Goal: Transaction & Acquisition: Purchase product/service

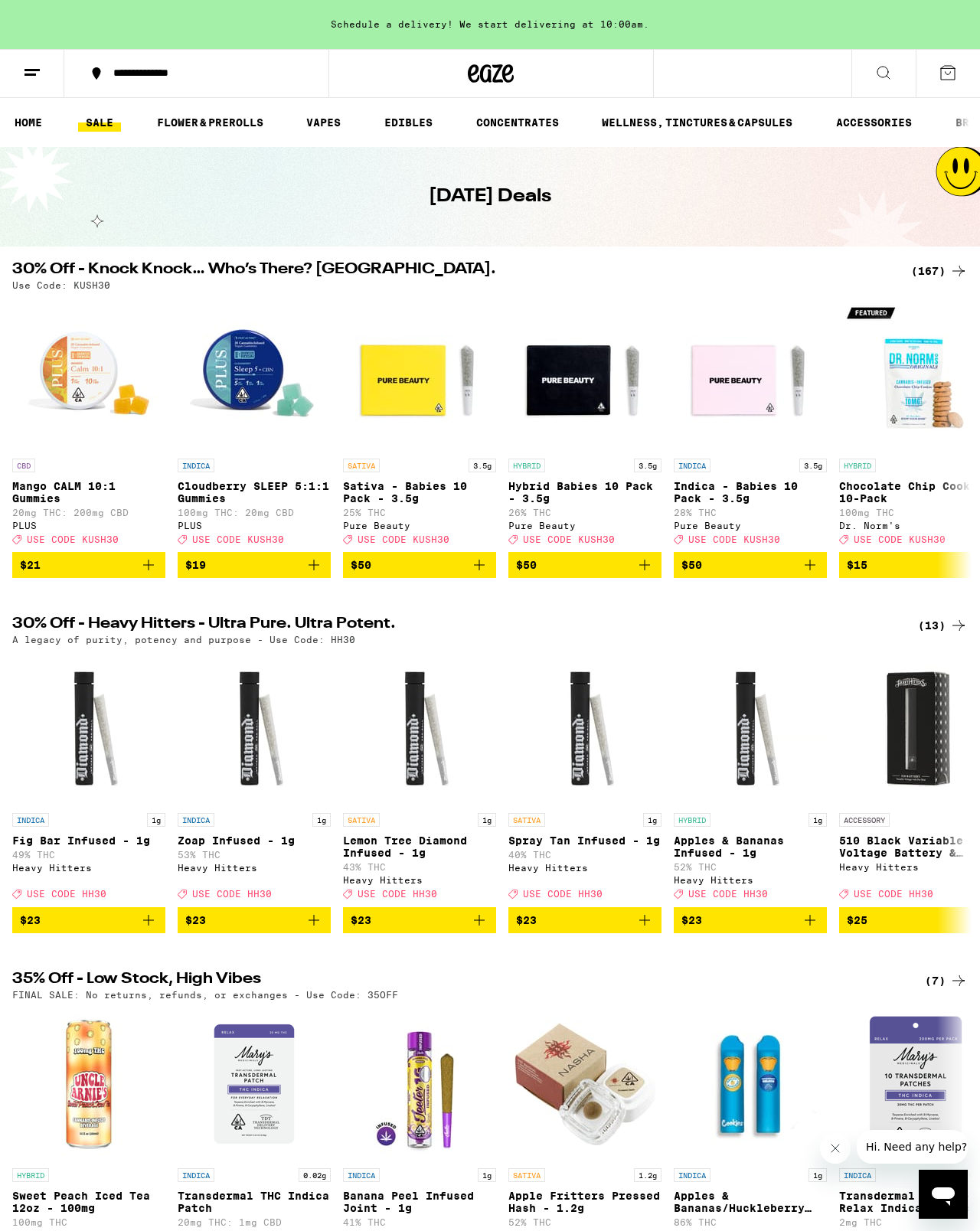
click at [461, 22] on div "Schedule a delivery! We start delivering at 10:00am." at bounding box center [490, 24] width 980 height 49
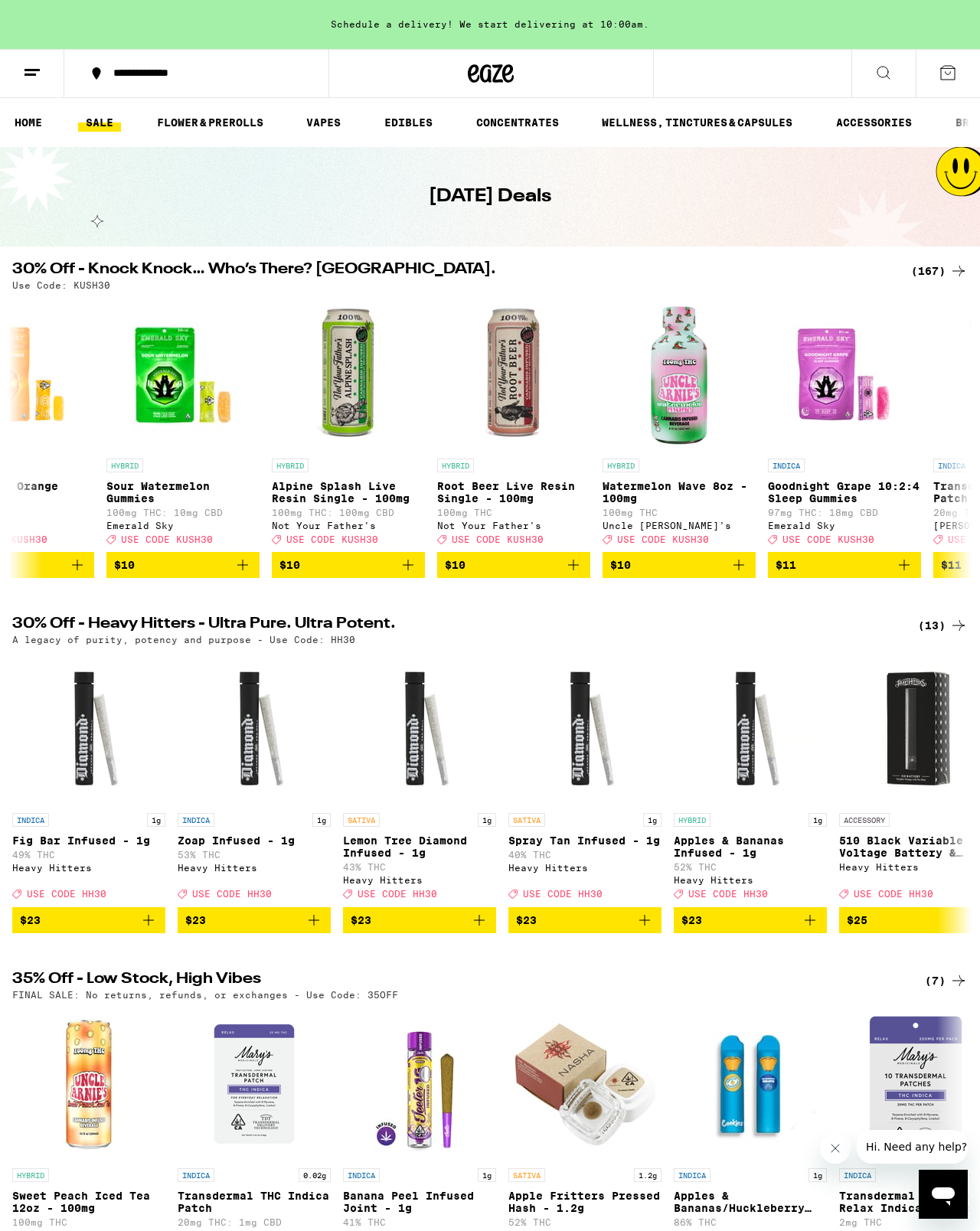
scroll to position [0, 5666]
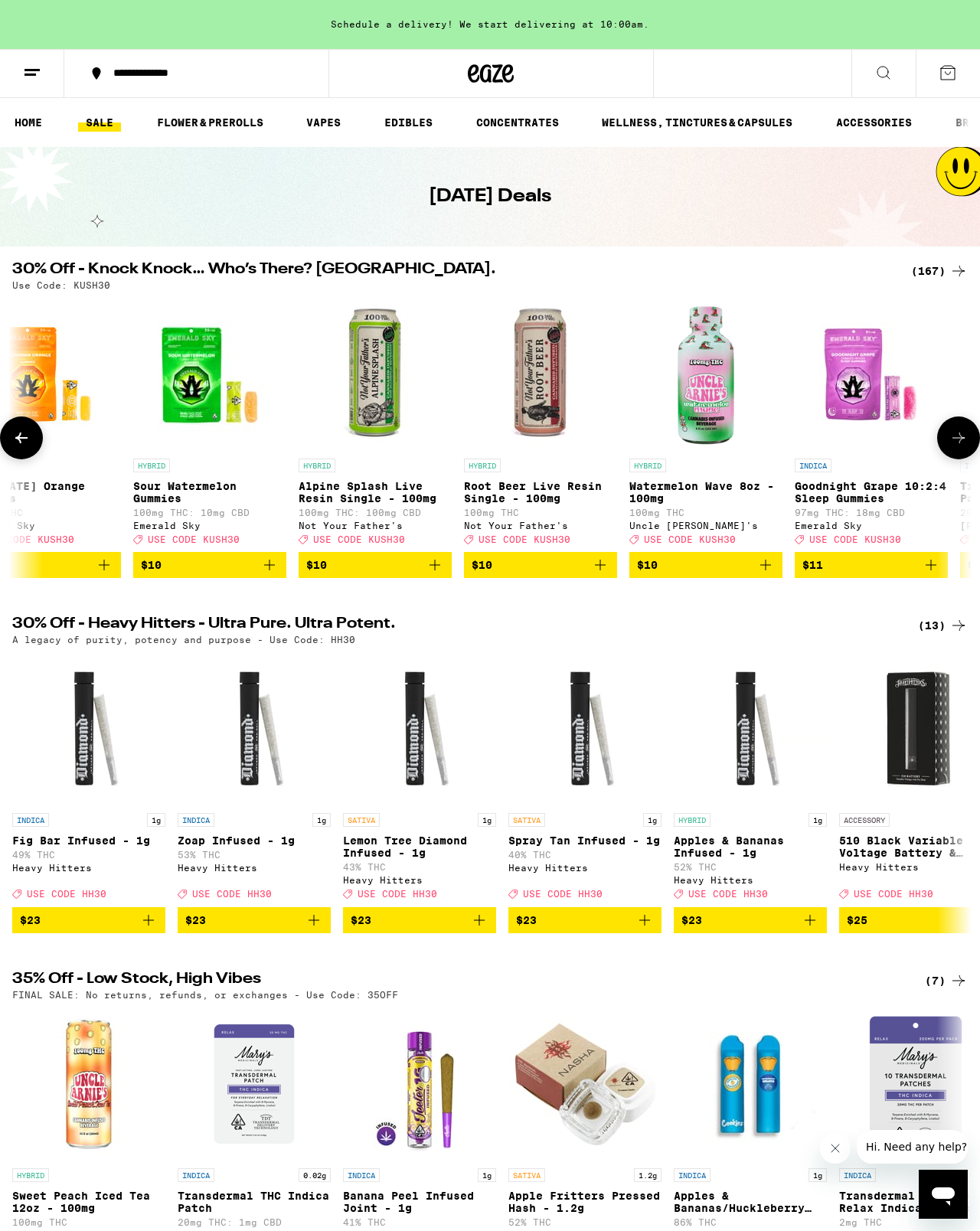
click at [373, 379] on img "Open page for Alpine Splash Live Resin Single - 100mg from Not Your Father's" at bounding box center [375, 375] width 153 height 153
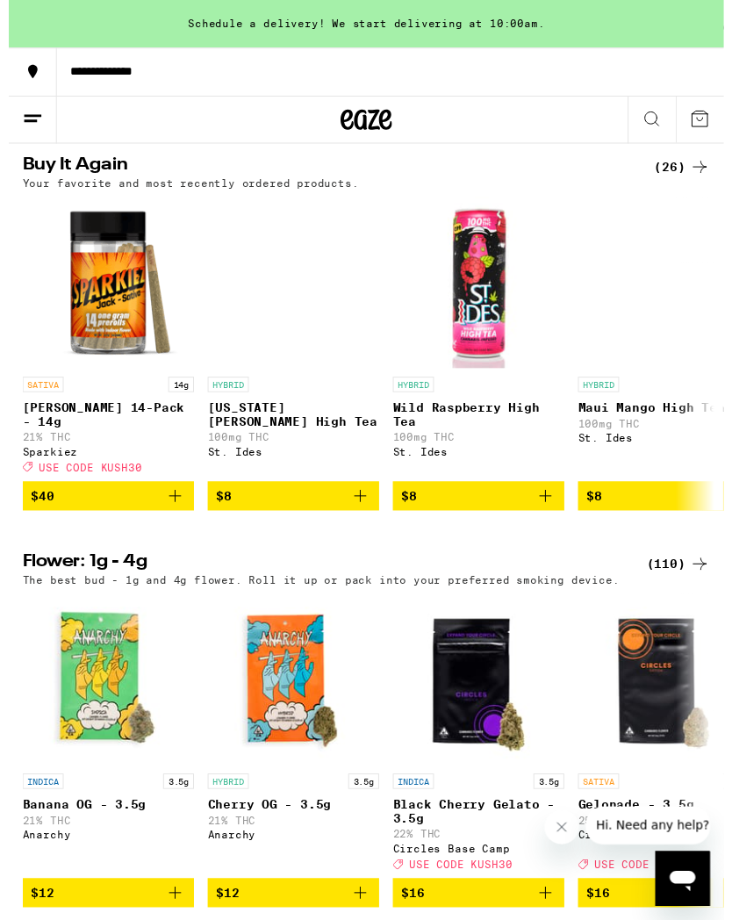
scroll to position [1787, 0]
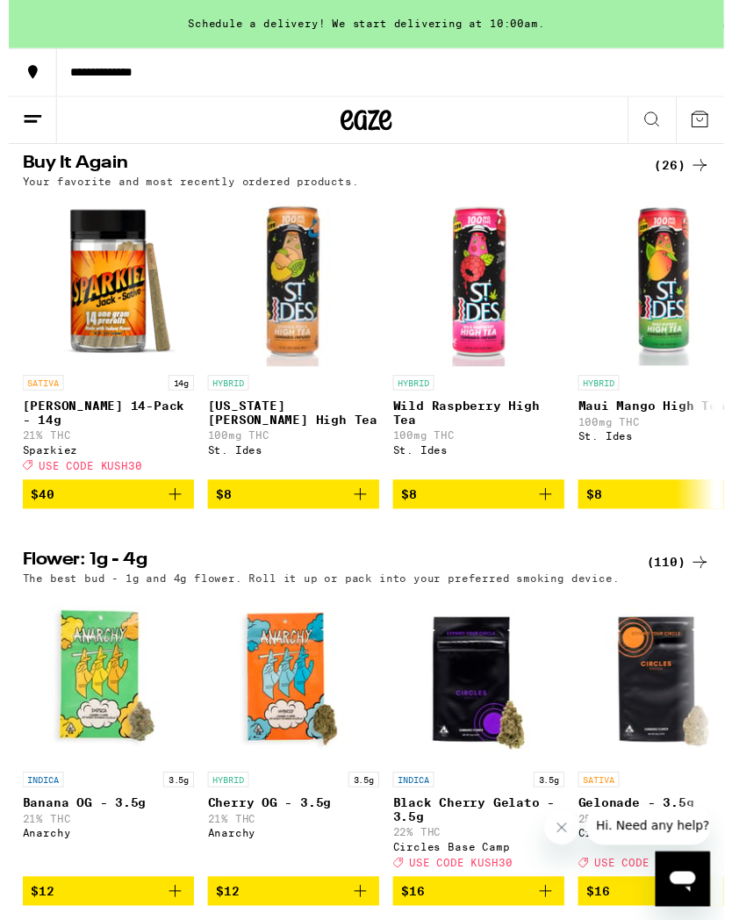
click at [157, 517] on span "$40" at bounding box center [102, 506] width 158 height 21
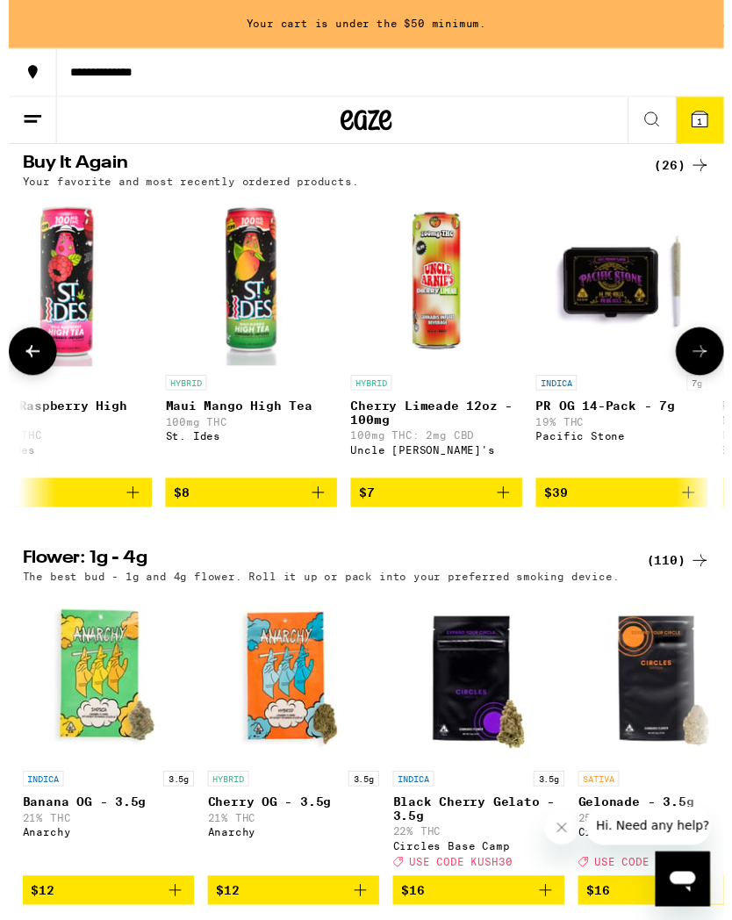
scroll to position [0, 423]
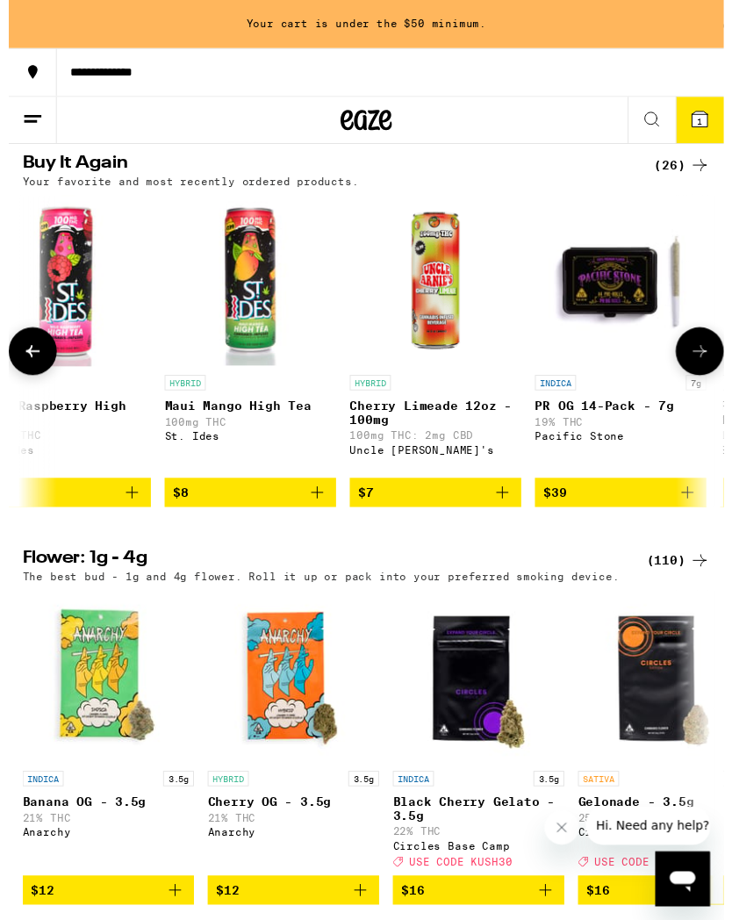
click at [240, 355] on img "Open page for Maui Mango High Tea from St. Ides" at bounding box center [248, 288] width 176 height 176
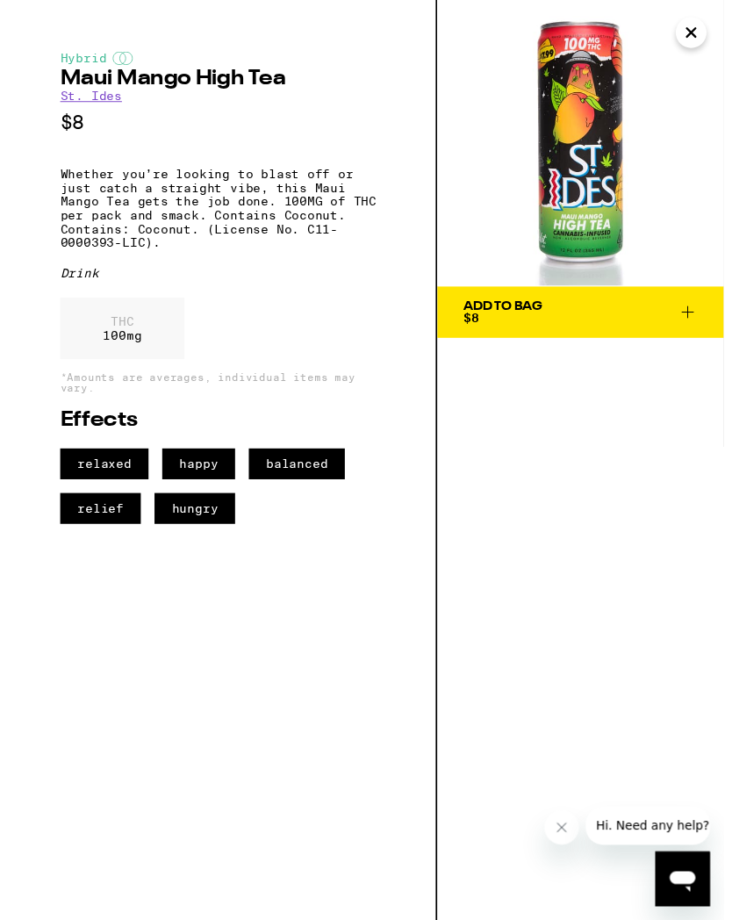
click at [691, 307] on span "Add To Bag $8" at bounding box center [585, 319] width 241 height 25
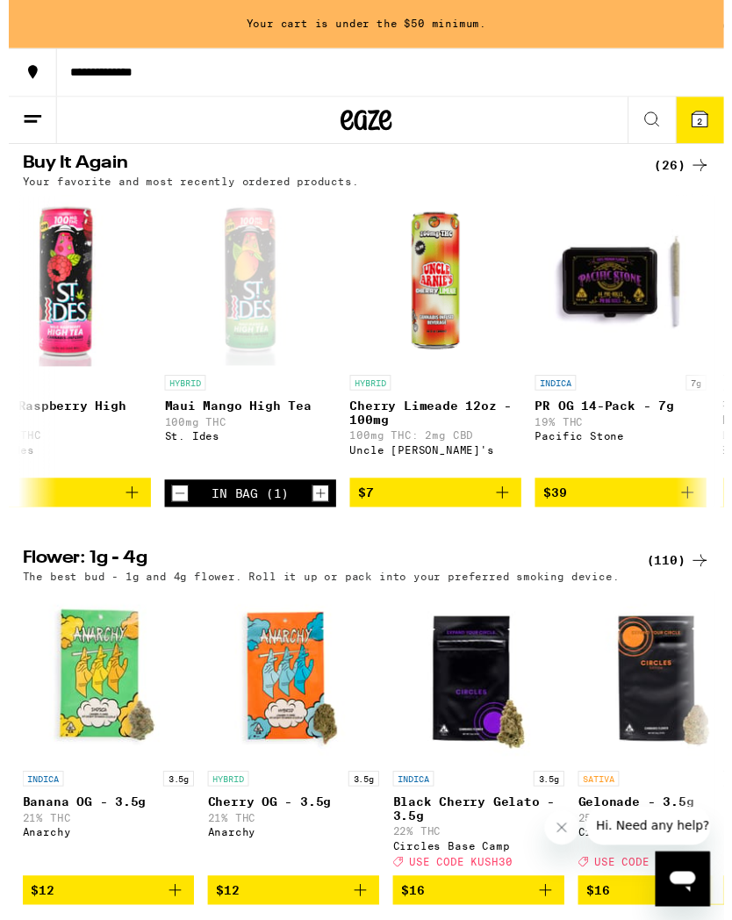
click at [500, 515] on icon "Add to bag" at bounding box center [505, 504] width 21 height 21
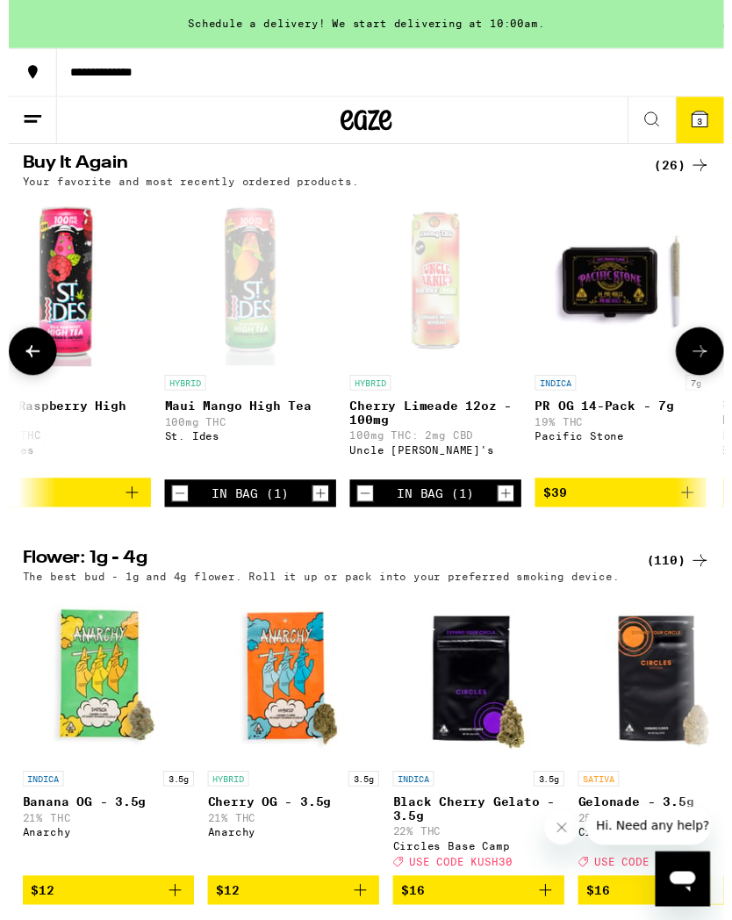
click at [239, 349] on div "Open page for Maui Mango High Tea from St. Ides" at bounding box center [248, 288] width 176 height 176
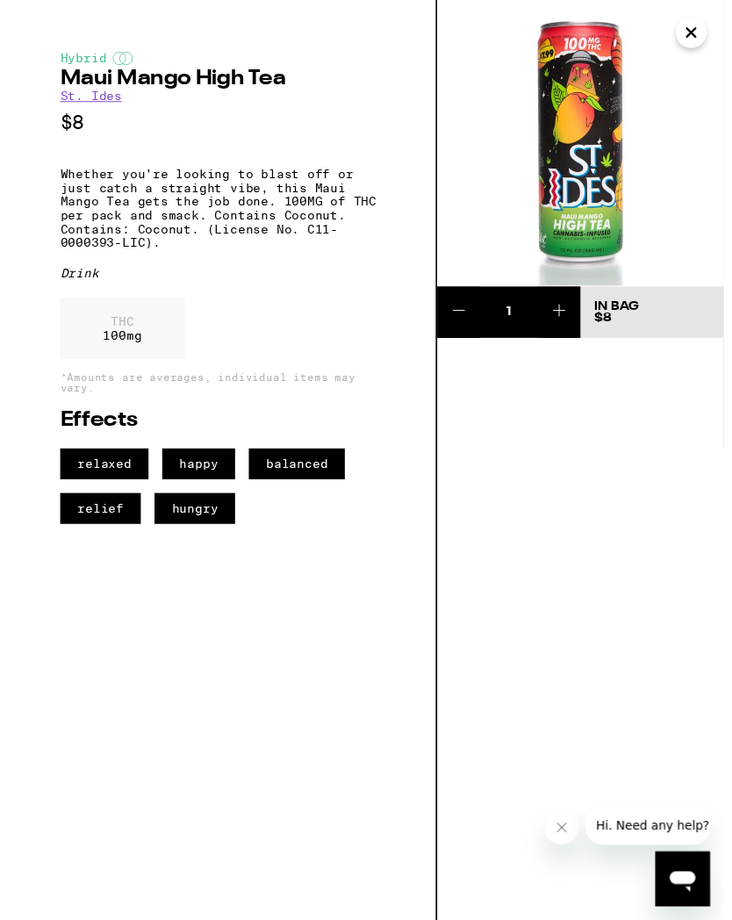
click at [565, 315] on icon at bounding box center [563, 317] width 21 height 21
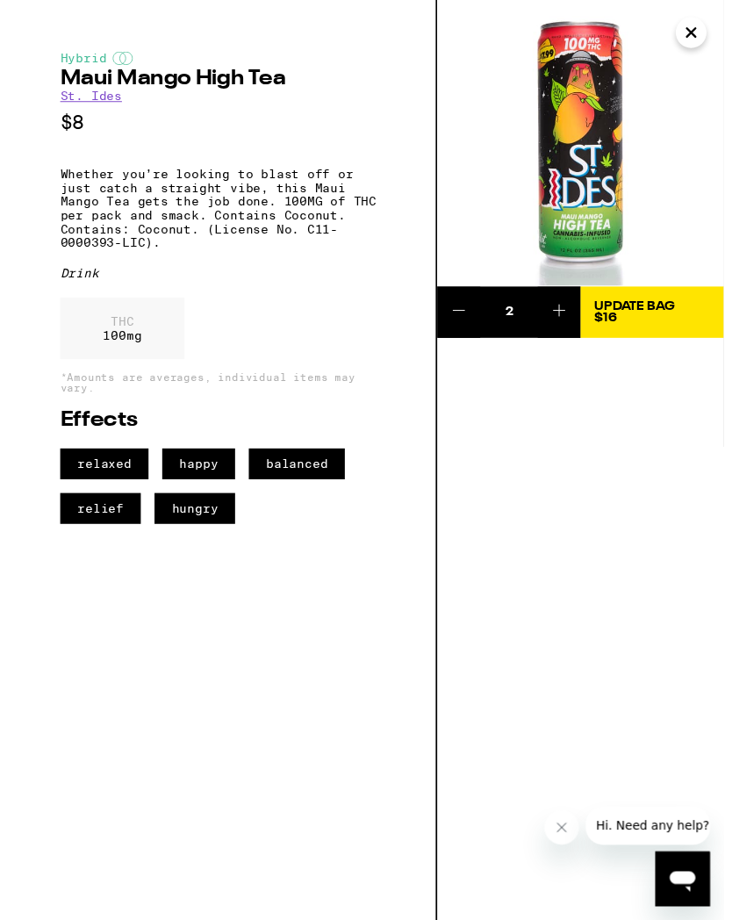
click at [566, 311] on icon at bounding box center [563, 317] width 21 height 21
click at [643, 311] on div "Update Bag" at bounding box center [641, 313] width 83 height 12
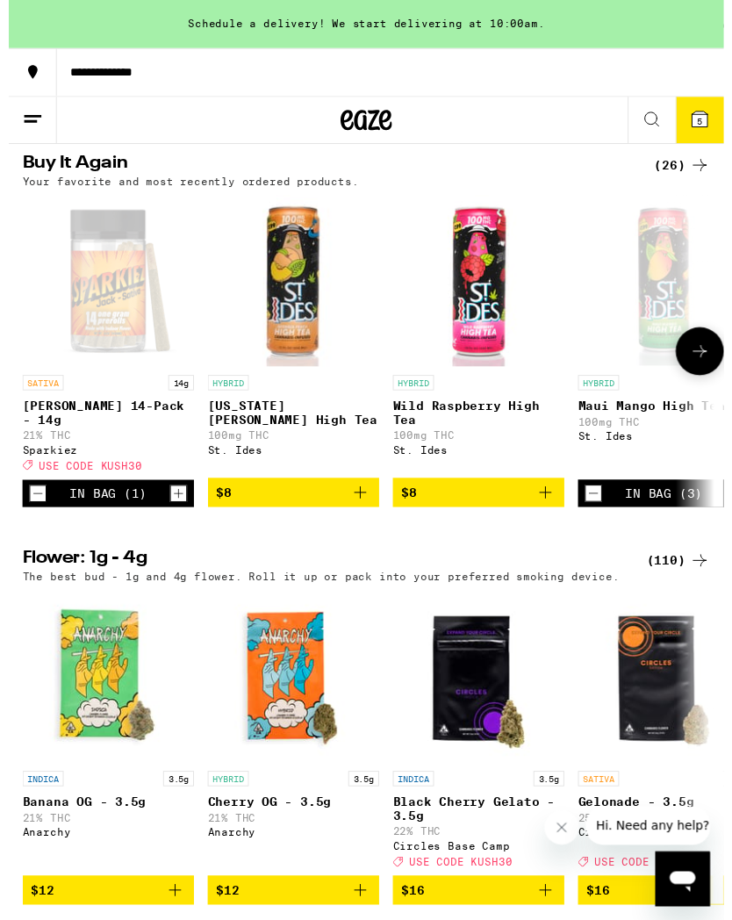
click at [293, 342] on img "Open page for Georgia Peach High Tea from St. Ides" at bounding box center [292, 288] width 176 height 176
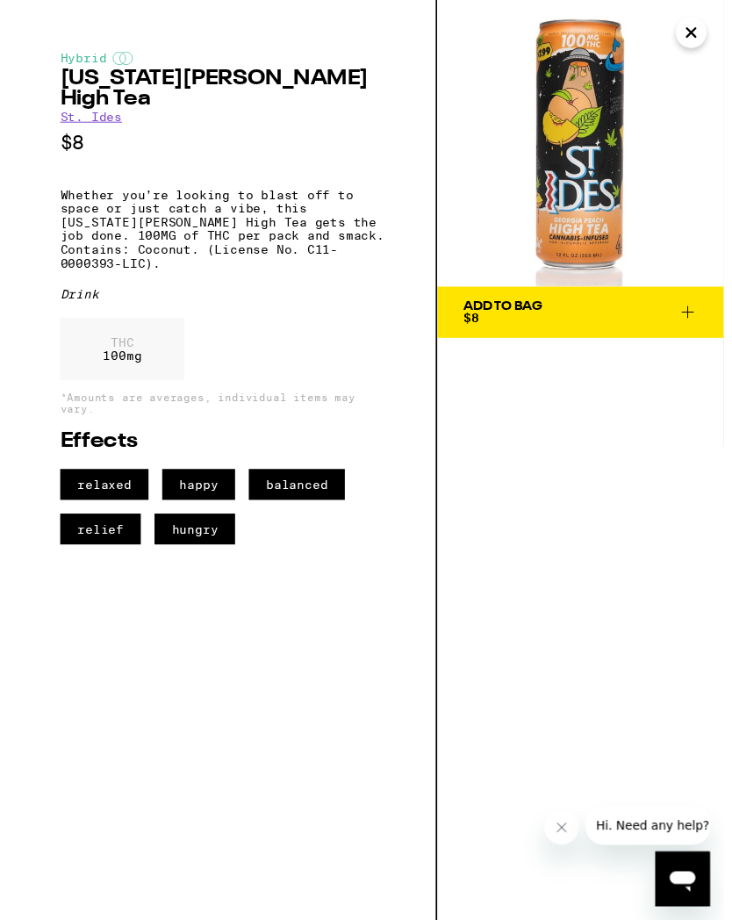
click at [691, 309] on icon at bounding box center [695, 319] width 21 height 21
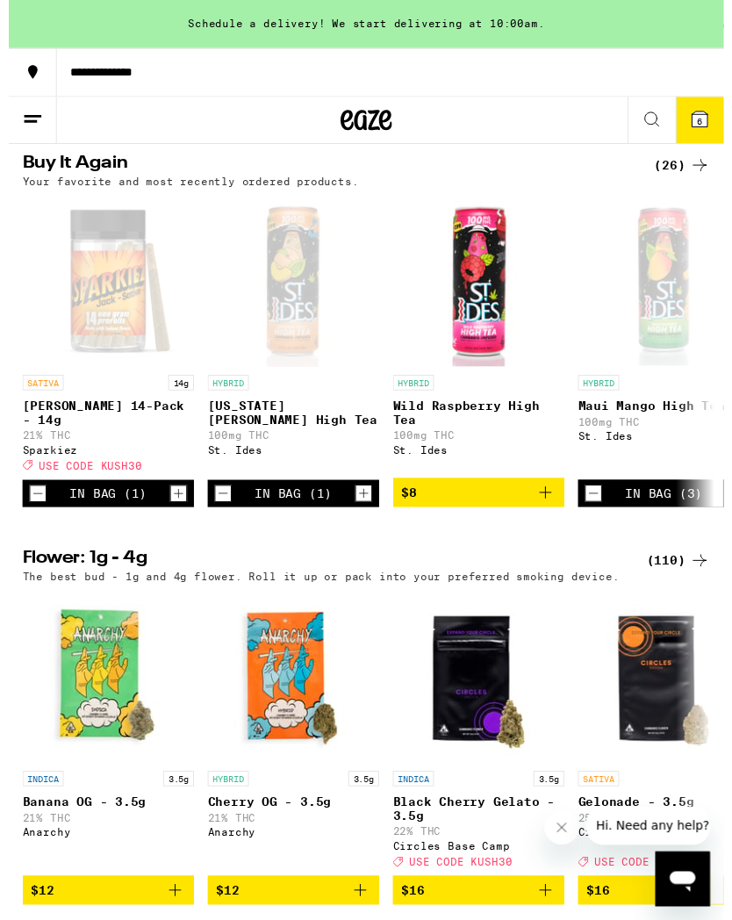
click at [710, 126] on span "6" at bounding box center [707, 124] width 5 height 11
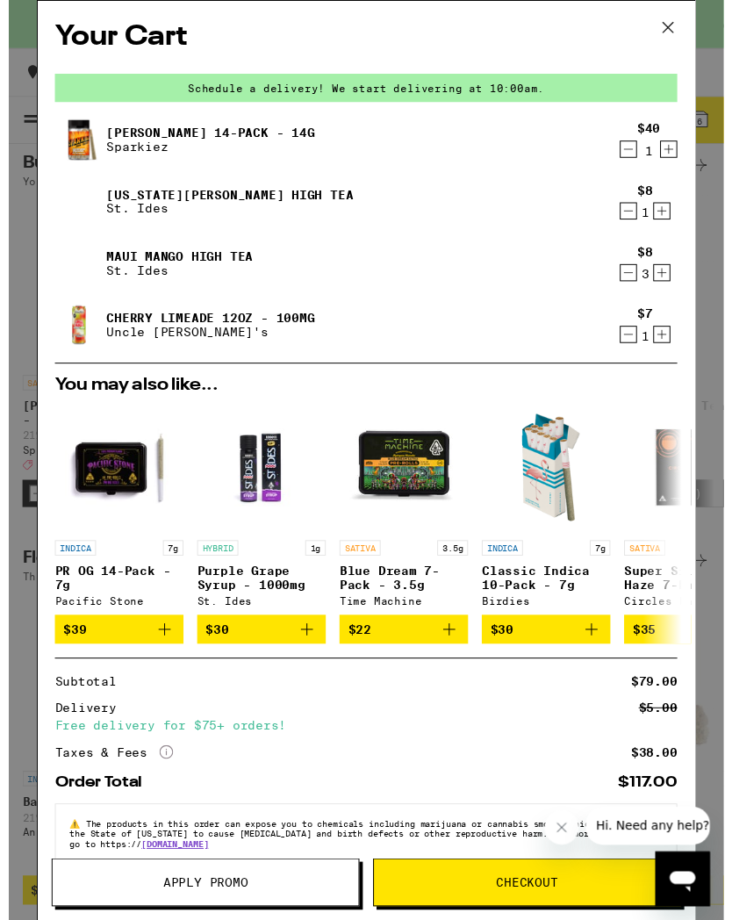
click at [667, 36] on icon at bounding box center [675, 28] width 26 height 26
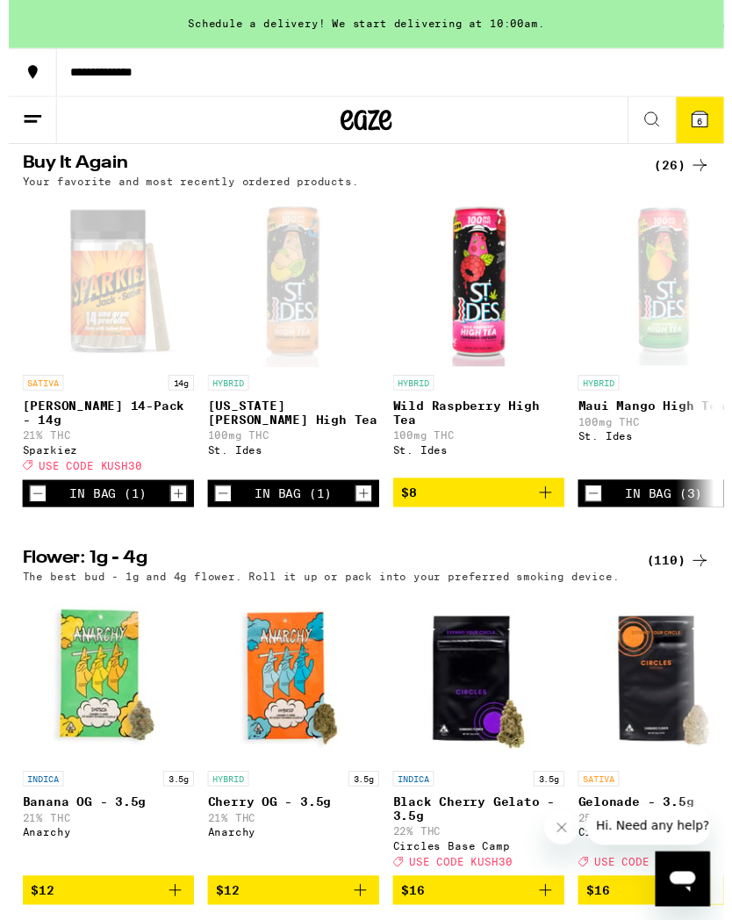
click at [707, 124] on span "6" at bounding box center [707, 124] width 5 height 11
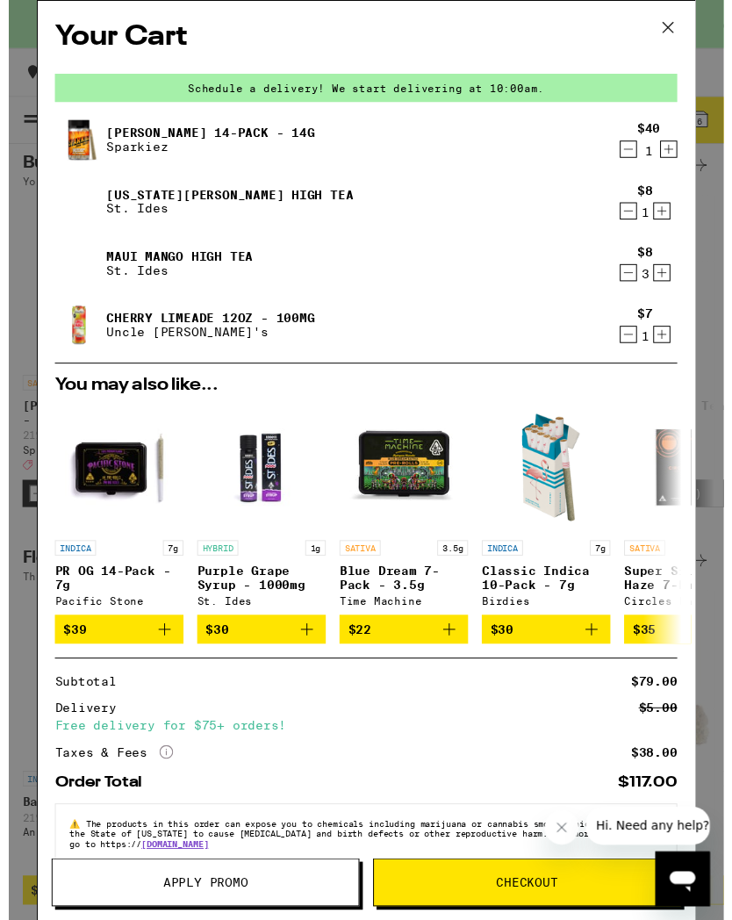
click at [120, 901] on span "Apply Promo" at bounding box center [201, 903] width 313 height 12
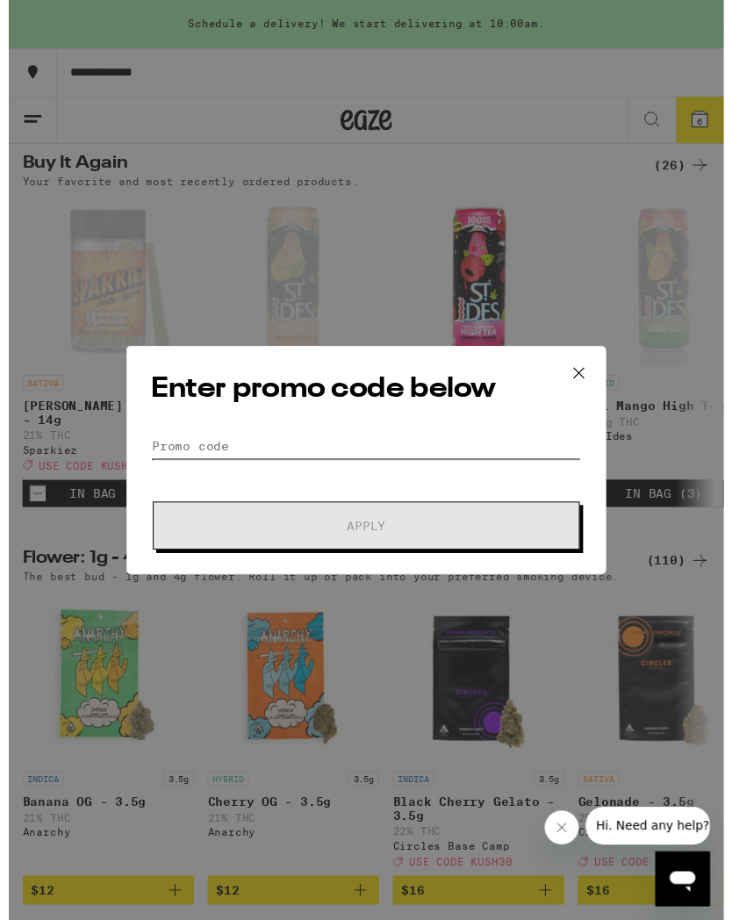
click at [258, 443] on input "Promo Code" at bounding box center [366, 456] width 441 height 26
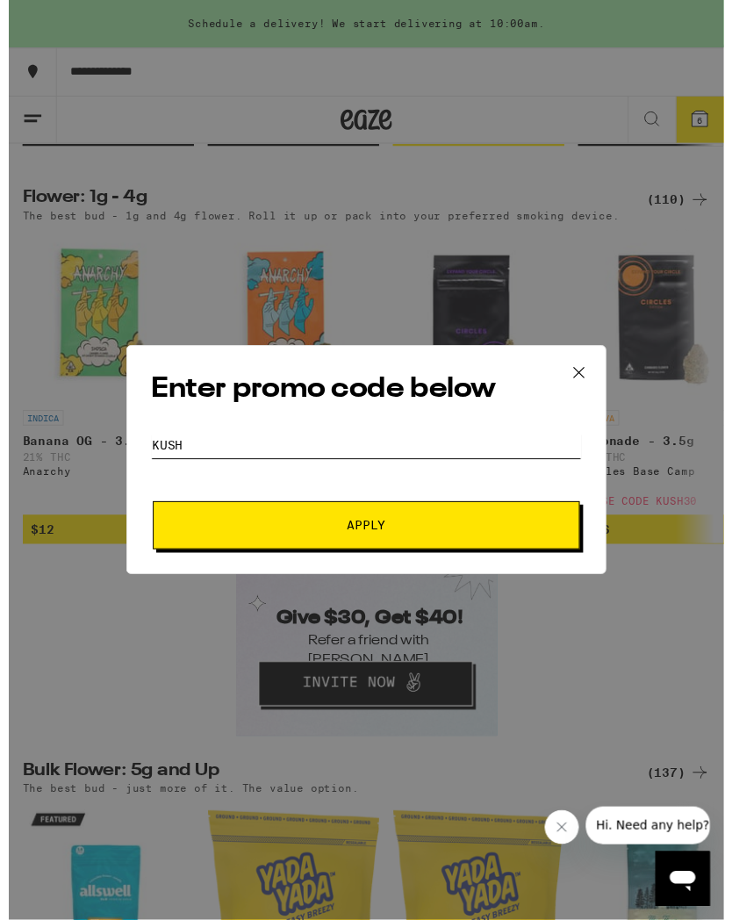
scroll to position [2157, 0]
type input "KUSH30"
click at [357, 537] on span "Apply" at bounding box center [367, 538] width 40 height 12
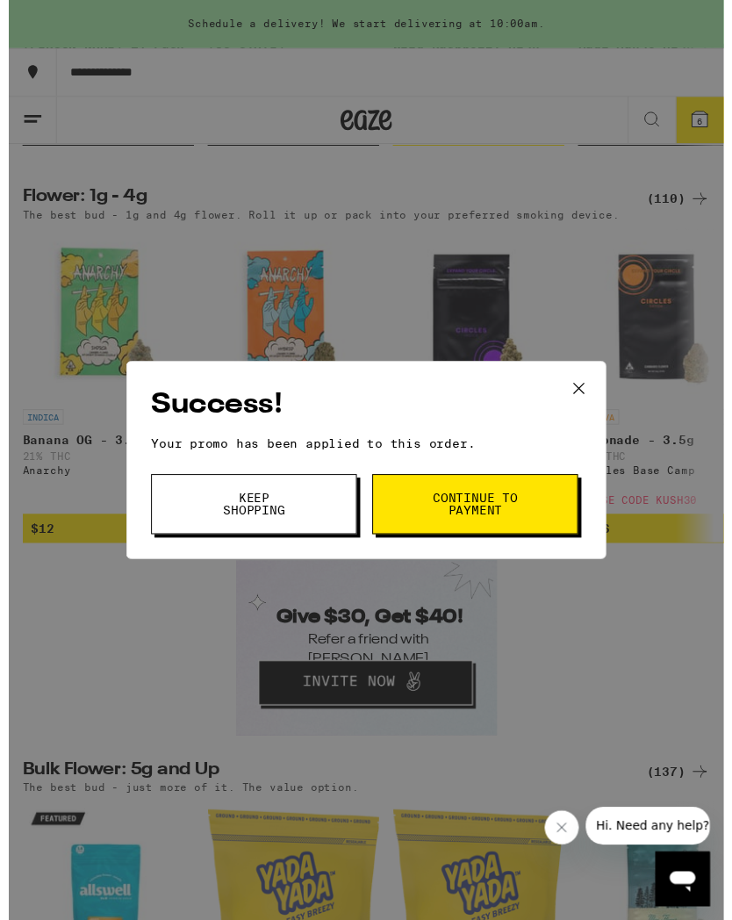
click at [522, 517] on span "Continue to payment" at bounding box center [478, 516] width 90 height 25
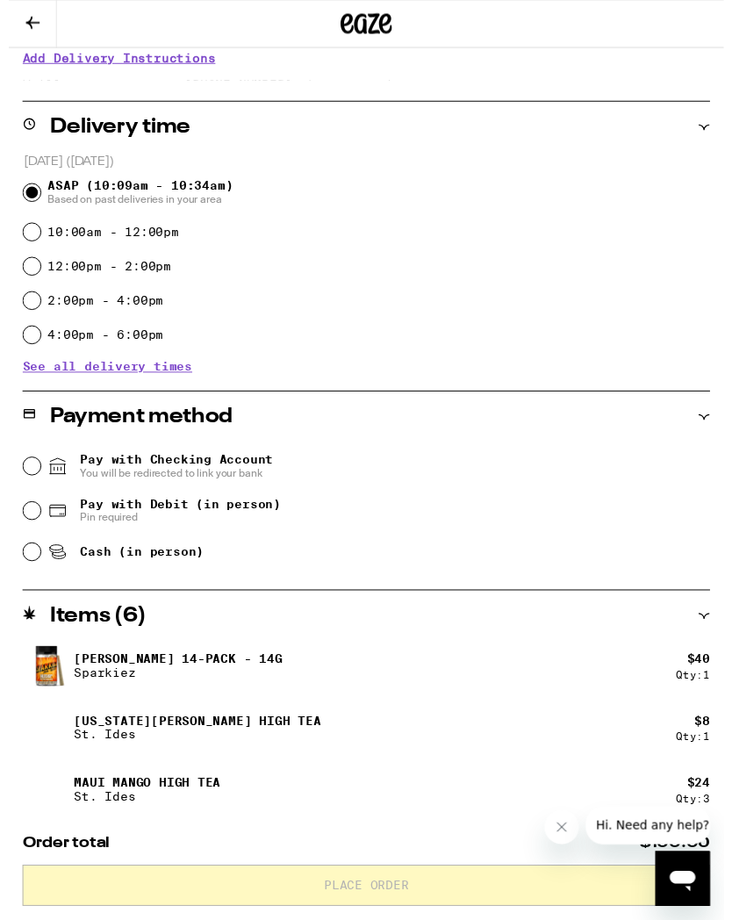
scroll to position [373, 0]
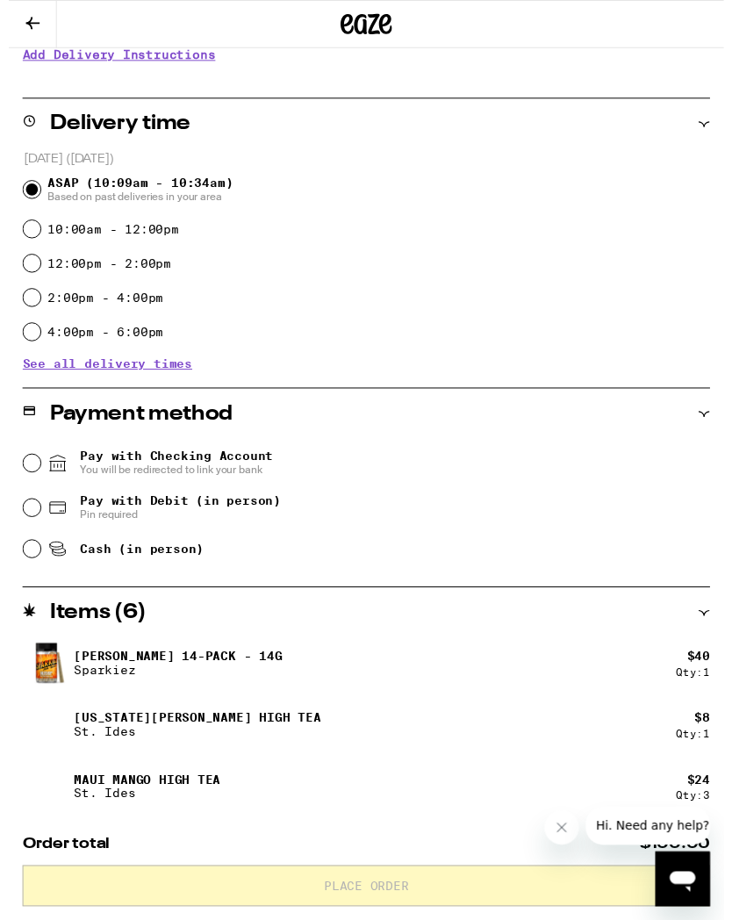
click at [27, 571] on input "Cash (in person)" at bounding box center [24, 562] width 18 height 18
radio input "true"
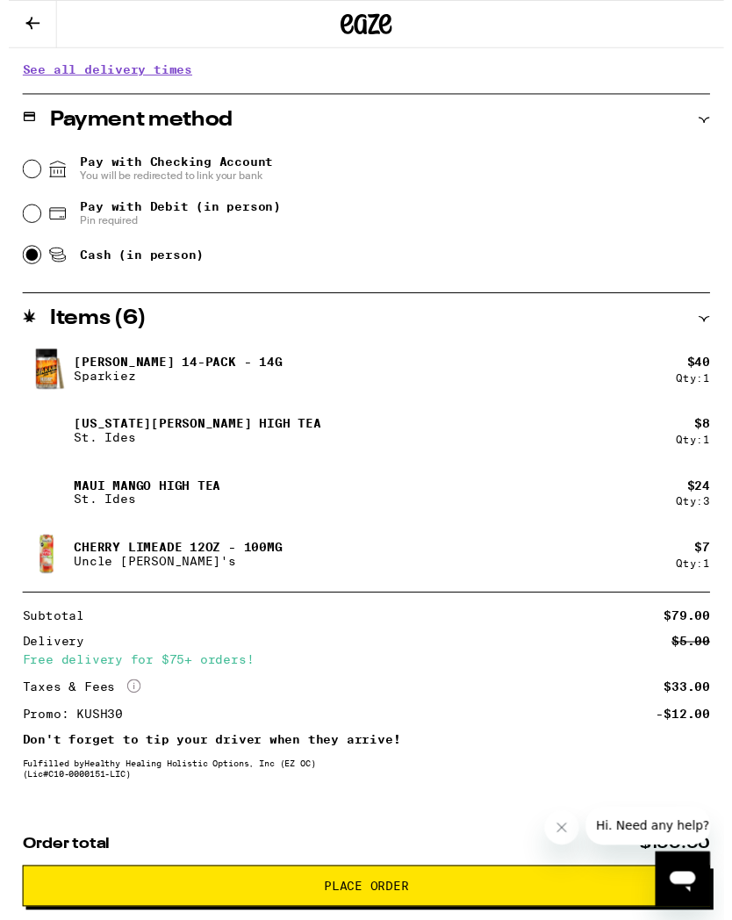
scroll to position [728, 0]
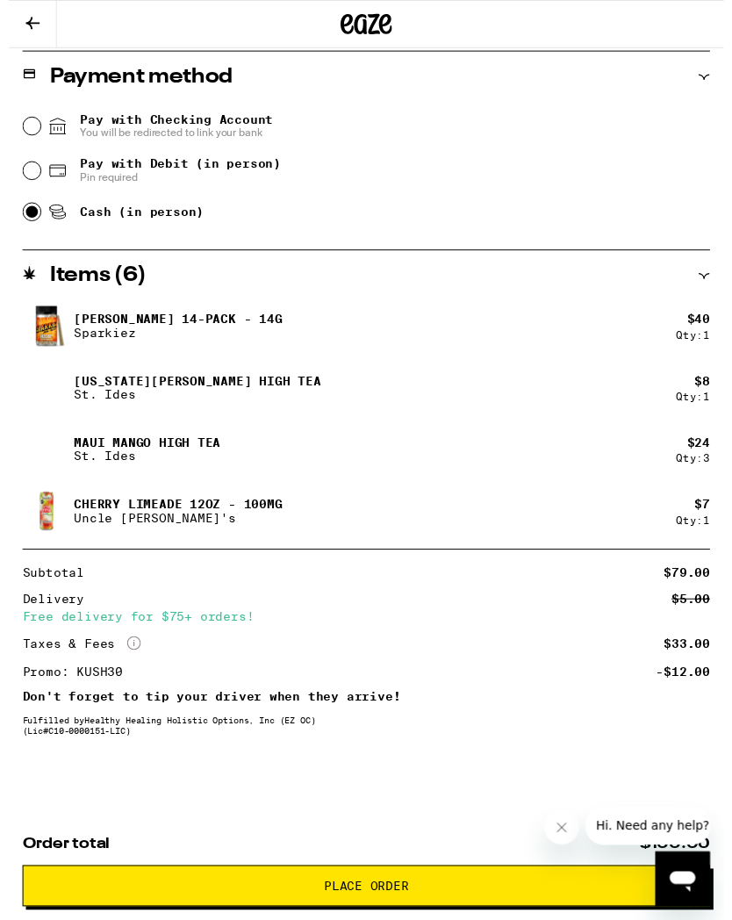
click at [468, 907] on span "Place Order" at bounding box center [366, 907] width 674 height 12
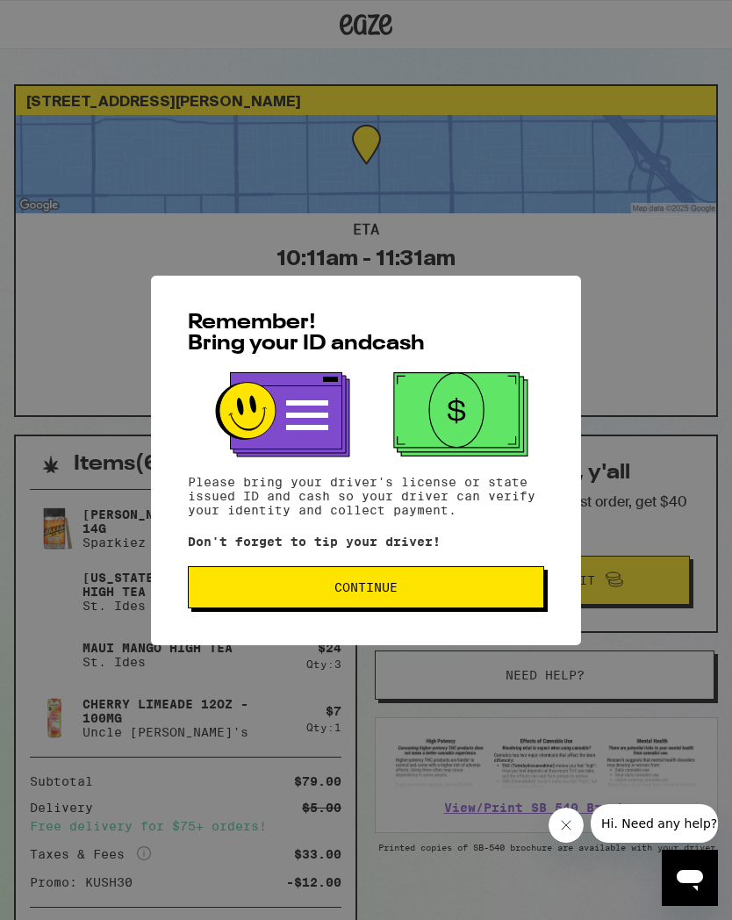
click at [360, 592] on span "Continue" at bounding box center [366, 587] width 63 height 12
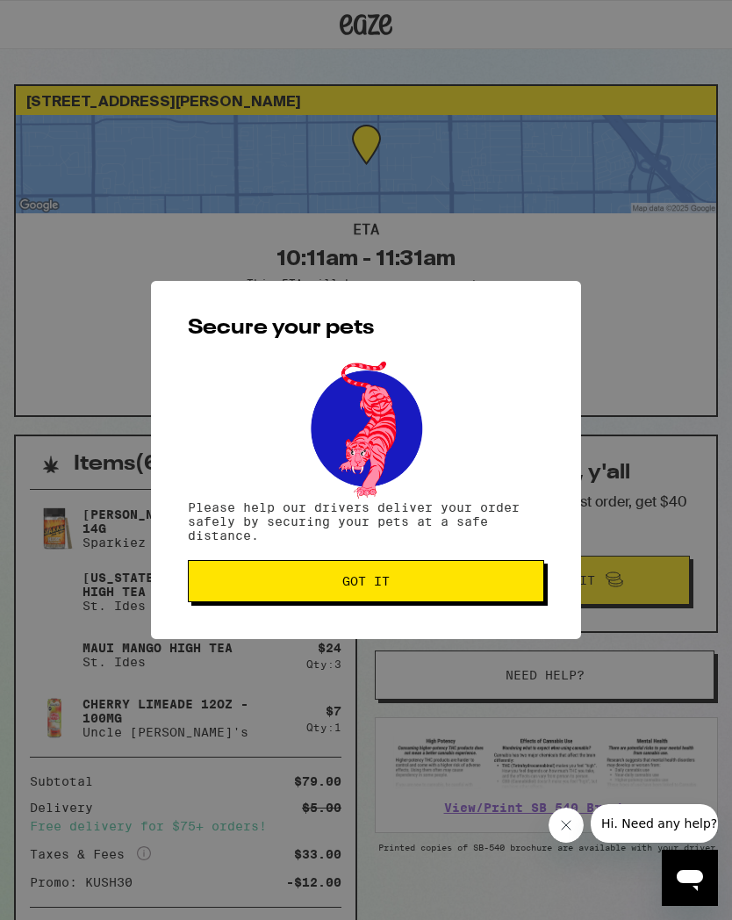
click at [377, 582] on span "Got it" at bounding box center [365, 581] width 47 height 12
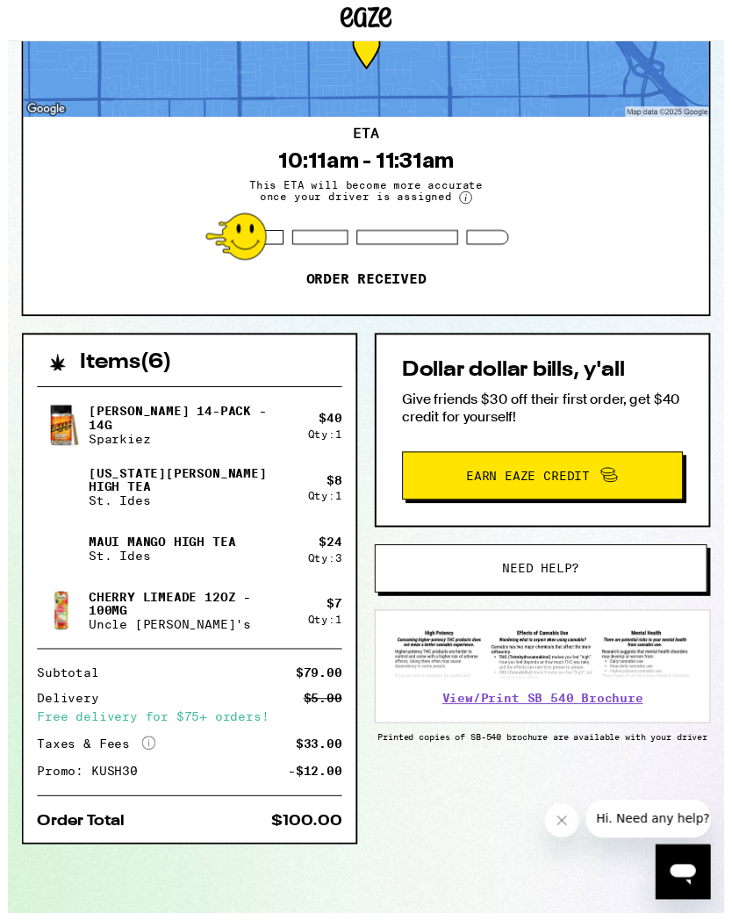
scroll to position [90, 0]
